Goal: Task Accomplishment & Management: Use online tool/utility

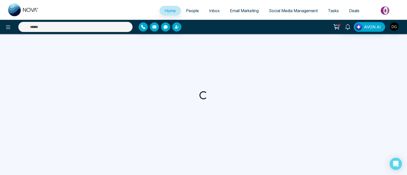
select select "*"
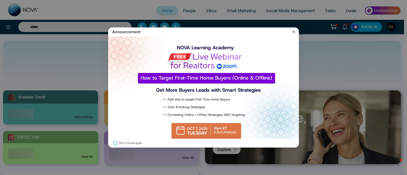
click at [295, 31] on icon at bounding box center [293, 31] width 5 height 5
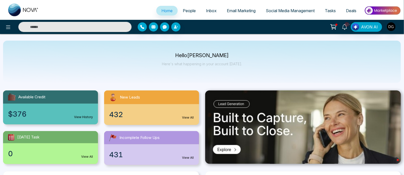
click at [187, 8] on span "People" at bounding box center [189, 10] width 13 height 5
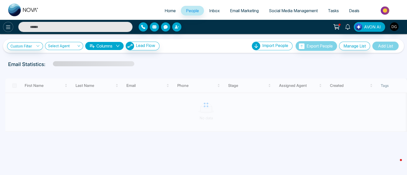
click at [8, 27] on icon at bounding box center [8, 27] width 4 height 4
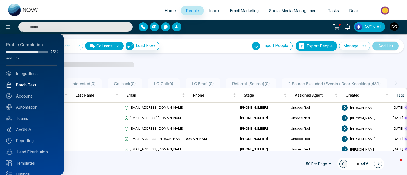
click at [27, 84] on link "Batch Text" at bounding box center [31, 85] width 51 height 6
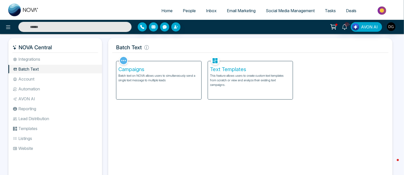
click at [249, 85] on p "This feature allows users to create custom text templates from scratch or view …" at bounding box center [250, 81] width 81 height 14
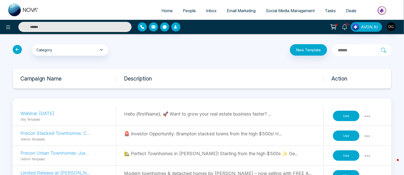
click at [345, 113] on button "Use" at bounding box center [346, 116] width 26 height 11
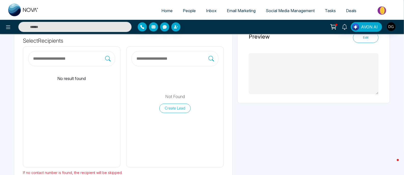
scroll to position [32, 0]
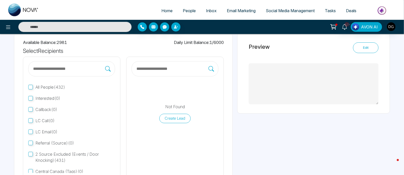
click at [165, 68] on input "text" at bounding box center [172, 69] width 73 height 7
type textarea "**********"
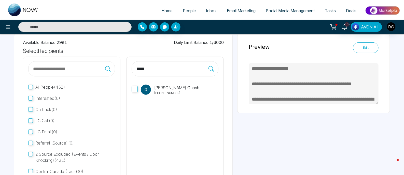
type input "*****"
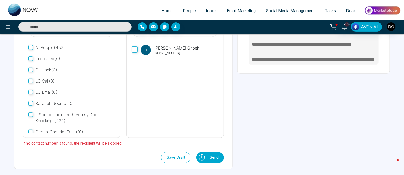
click at [209, 160] on button "Send" at bounding box center [215, 157] width 17 height 11
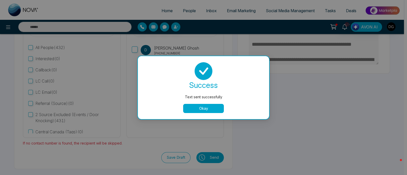
click at [194, 110] on button "Okay" at bounding box center [203, 108] width 41 height 9
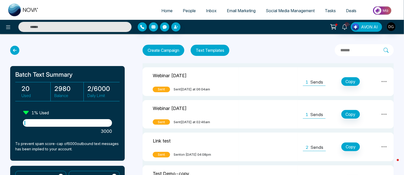
click at [191, 10] on span "People" at bounding box center [189, 10] width 13 height 5
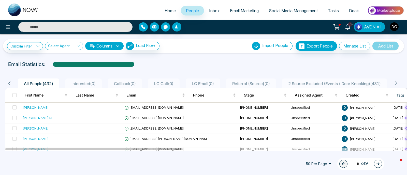
click at [171, 7] on link "Home" at bounding box center [170, 11] width 21 height 10
select select "*"
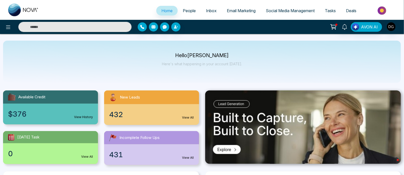
click at [237, 10] on span "Email Marketing" at bounding box center [241, 10] width 29 height 5
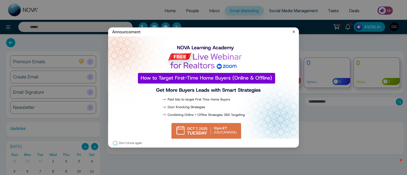
click at [293, 31] on icon at bounding box center [294, 32] width 2 height 2
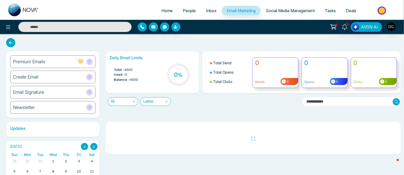
click at [72, 62] on div "Premium Emails" at bounding box center [52, 61] width 85 height 13
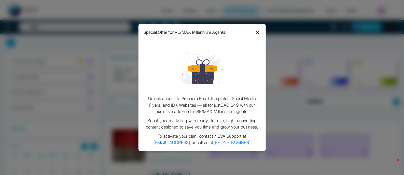
drag, startPoint x: 260, startPoint y: 34, endPoint x: 256, endPoint y: 33, distance: 3.8
click at [260, 34] on icon at bounding box center [257, 33] width 6 height 6
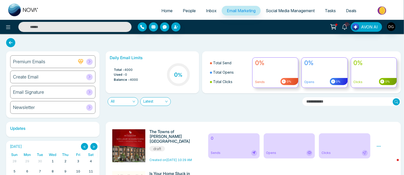
click at [69, 65] on div "Premium Emails" at bounding box center [52, 61] width 85 height 13
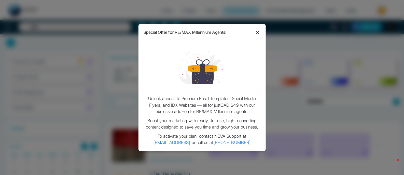
click at [256, 32] on icon at bounding box center [257, 33] width 6 height 6
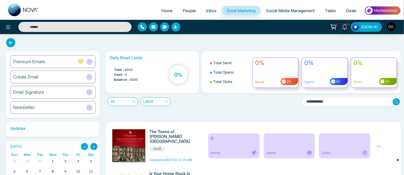
click at [275, 11] on span "Social Media Management" at bounding box center [290, 10] width 49 height 5
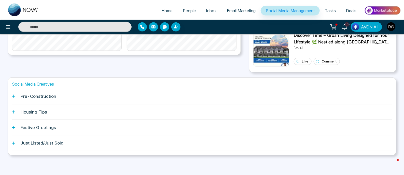
scroll to position [89, 0]
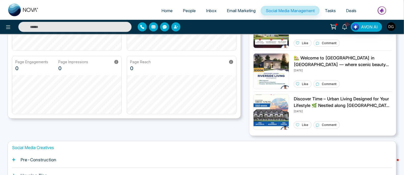
click at [184, 11] on span "People" at bounding box center [189, 10] width 13 height 5
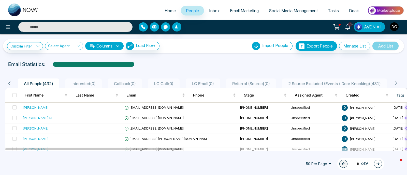
click at [394, 26] on img "button" at bounding box center [394, 26] width 9 height 9
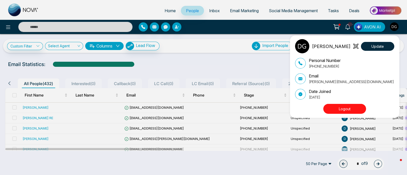
click at [356, 109] on button "Logout" at bounding box center [344, 109] width 43 height 10
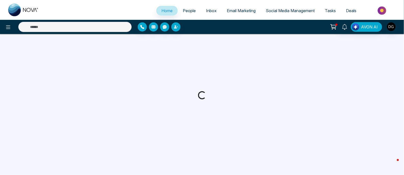
select select "*"
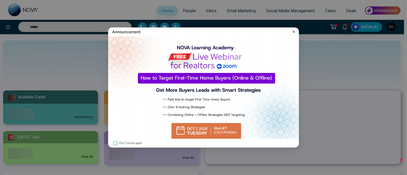
click at [295, 30] on icon at bounding box center [293, 31] width 5 height 5
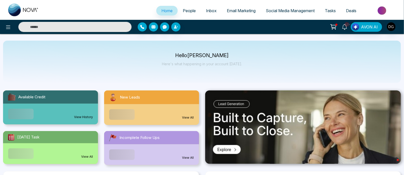
click at [233, 9] on span "Email Marketing" at bounding box center [241, 10] width 29 height 5
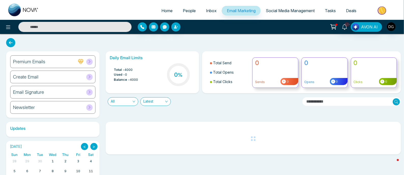
click at [68, 61] on div "Premium Emails" at bounding box center [52, 61] width 85 height 13
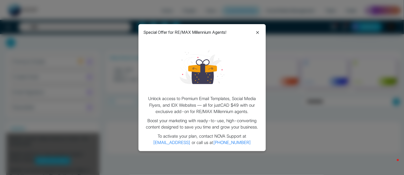
click at [257, 32] on icon at bounding box center [257, 33] width 6 height 6
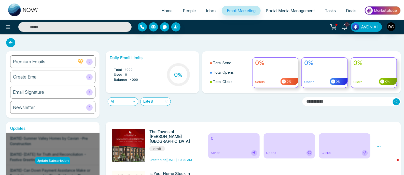
click at [88, 60] on icon at bounding box center [90, 62] width 4 height 4
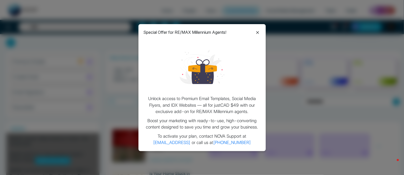
click at [258, 34] on icon at bounding box center [257, 32] width 3 height 3
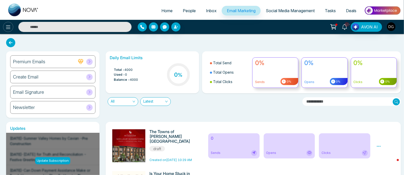
click at [10, 27] on icon at bounding box center [8, 27] width 4 height 4
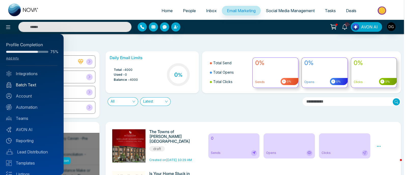
click at [31, 86] on link "Batch Text" at bounding box center [31, 85] width 51 height 6
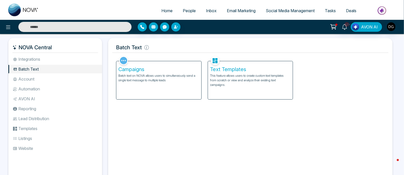
click at [241, 77] on p "This feature allows users to create custom text templates from scratch or view …" at bounding box center [250, 81] width 81 height 14
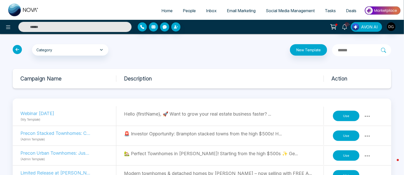
click at [348, 117] on button "Use" at bounding box center [346, 116] width 26 height 11
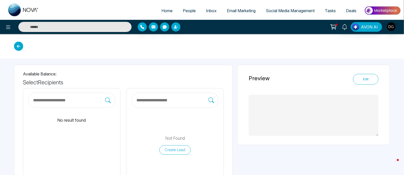
click at [190, 100] on input "text" at bounding box center [172, 100] width 73 height 7
type textarea "**********"
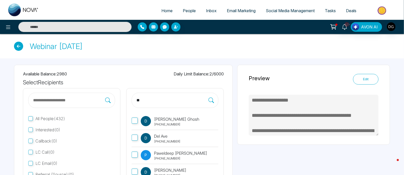
type input "**"
click at [169, 9] on link "Home" at bounding box center [166, 11] width 21 height 10
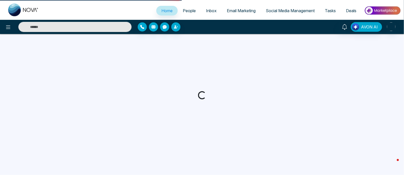
select select "*"
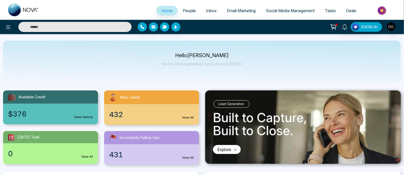
click at [244, 10] on span "Email Marketing" at bounding box center [241, 10] width 29 height 5
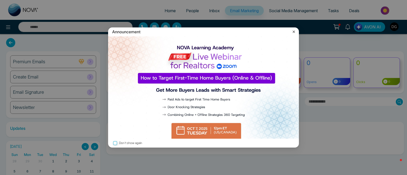
click at [295, 31] on icon at bounding box center [294, 32] width 2 height 2
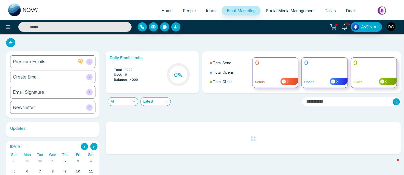
click at [393, 28] on img "button" at bounding box center [391, 26] width 9 height 9
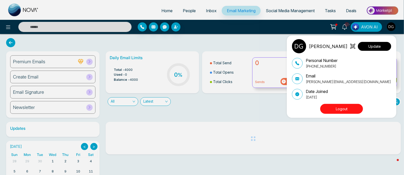
click at [372, 50] on button "Update" at bounding box center [374, 46] width 33 height 9
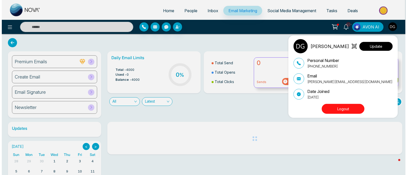
select select "***"
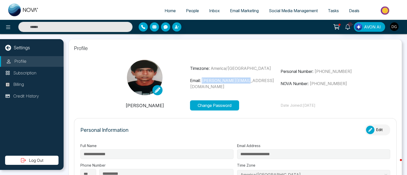
drag, startPoint x: 202, startPoint y: 83, endPoint x: 255, endPoint y: 83, distance: 52.9
click at [255, 83] on p "Email: debargha@novacrm.ca" at bounding box center [235, 84] width 91 height 12
copy span "[PERSON_NAME][EMAIL_ADDRESS][DOMAIN_NAME]"
click at [396, 28] on img "button" at bounding box center [394, 26] width 9 height 9
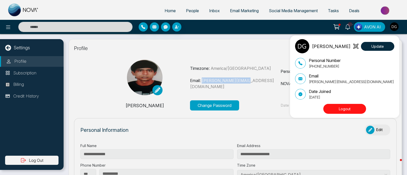
click at [342, 108] on button "Logout" at bounding box center [344, 109] width 43 height 10
